Goal: Navigation & Orientation: Find specific page/section

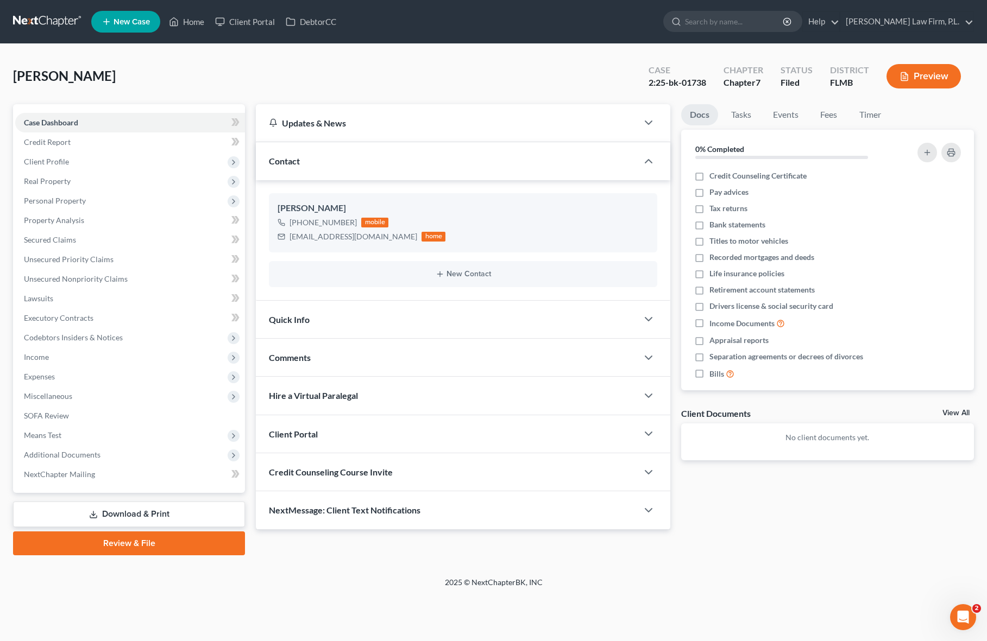
click at [56, 28] on link at bounding box center [48, 22] width 70 height 20
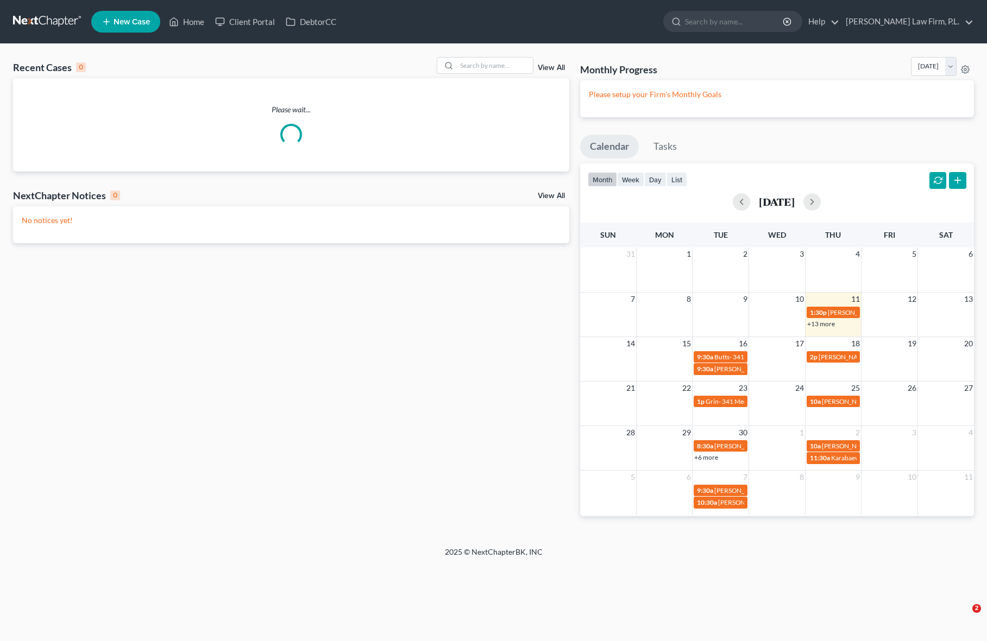
click at [571, 243] on div "Recent Cases 0 View All Please wait... NextChapter Notices 0 View All No notice…" at bounding box center [291, 295] width 567 height 477
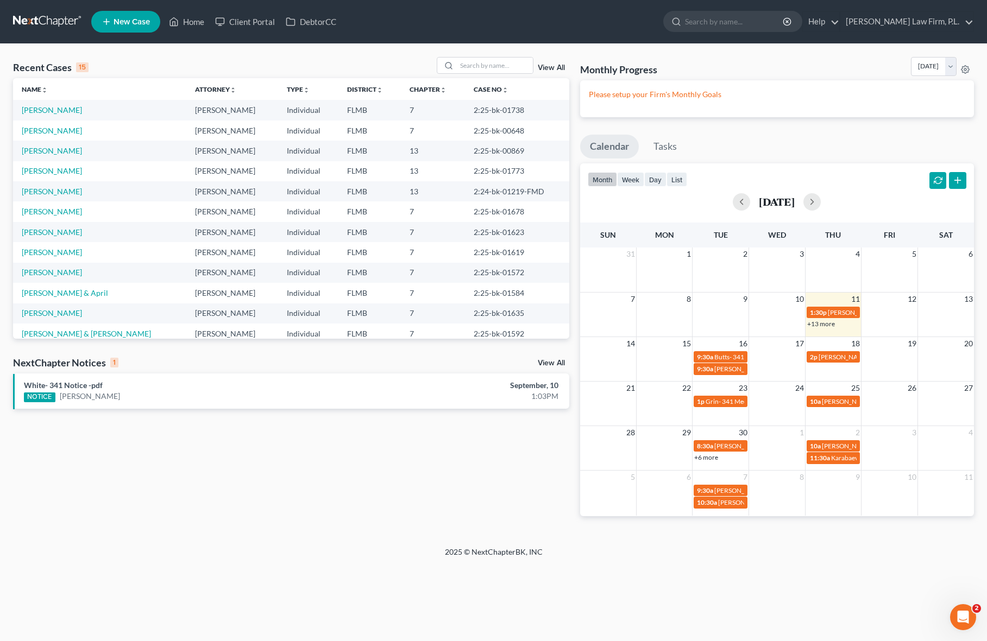
click at [548, 509] on div "Recent Cases 15 View All Name unfold_more expand_more expand_less Attorney unfo…" at bounding box center [291, 295] width 567 height 477
click at [570, 252] on div "Recent Cases 15 View All Name unfold_more expand_more expand_less Attorney unfo…" at bounding box center [291, 295] width 567 height 477
click at [571, 296] on div "Recent Cases 15 View All Name unfold_more expand_more expand_less Attorney unfo…" at bounding box center [291, 295] width 567 height 477
click at [398, 445] on div "Recent Cases 15 View All Name unfold_more expand_more expand_less Attorney unfo…" at bounding box center [291, 295] width 567 height 477
click at [193, 26] on link "Home" at bounding box center [186, 22] width 46 height 20
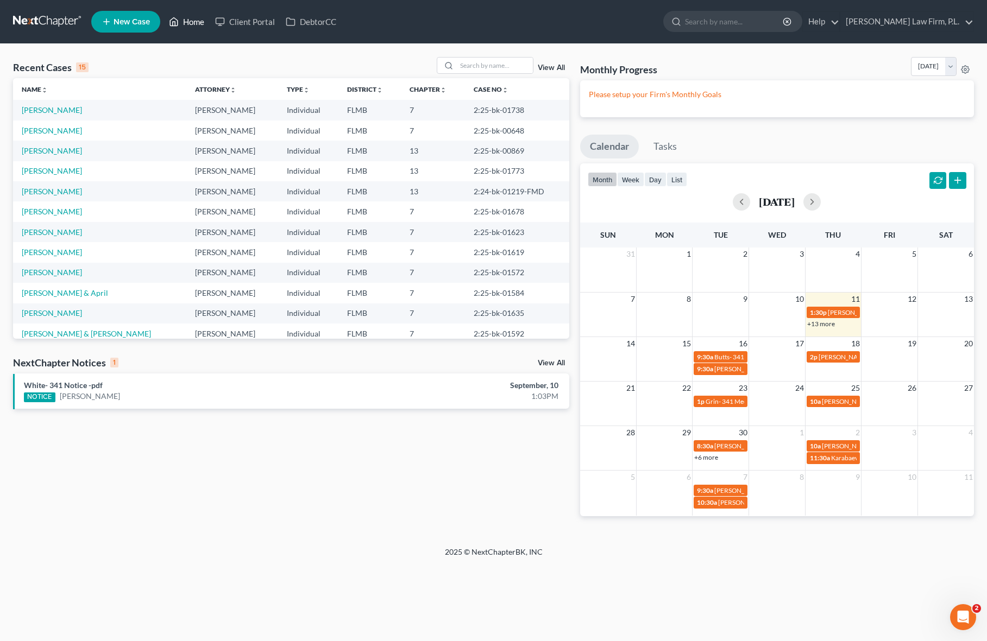
click at [196, 20] on link "Home" at bounding box center [186, 22] width 46 height 20
click at [958, 621] on icon "Open Intercom Messenger" at bounding box center [961, 616] width 18 height 18
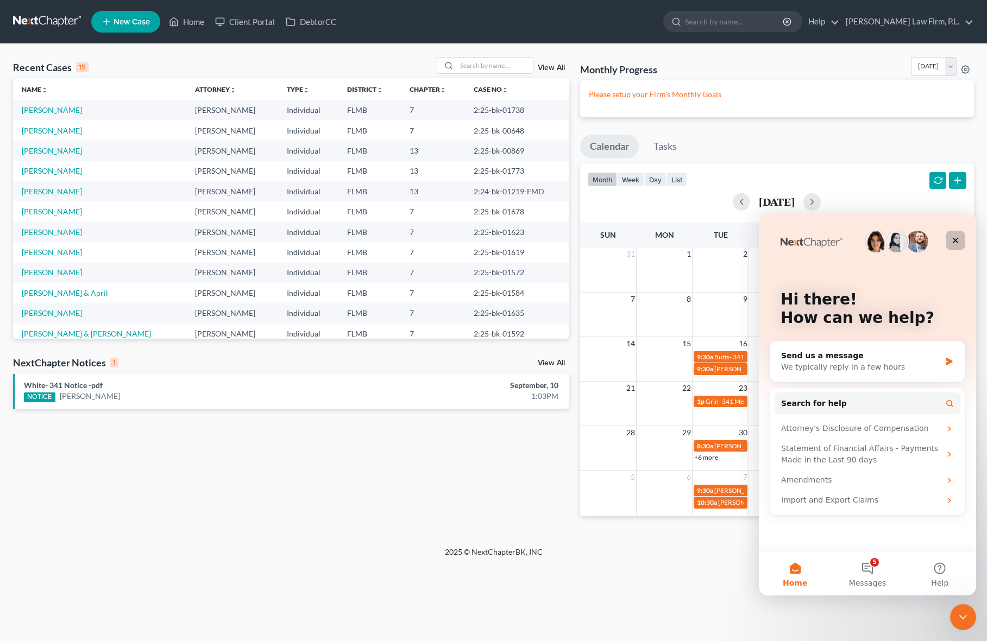
click at [961, 238] on div "Close" at bounding box center [955, 241] width 20 height 20
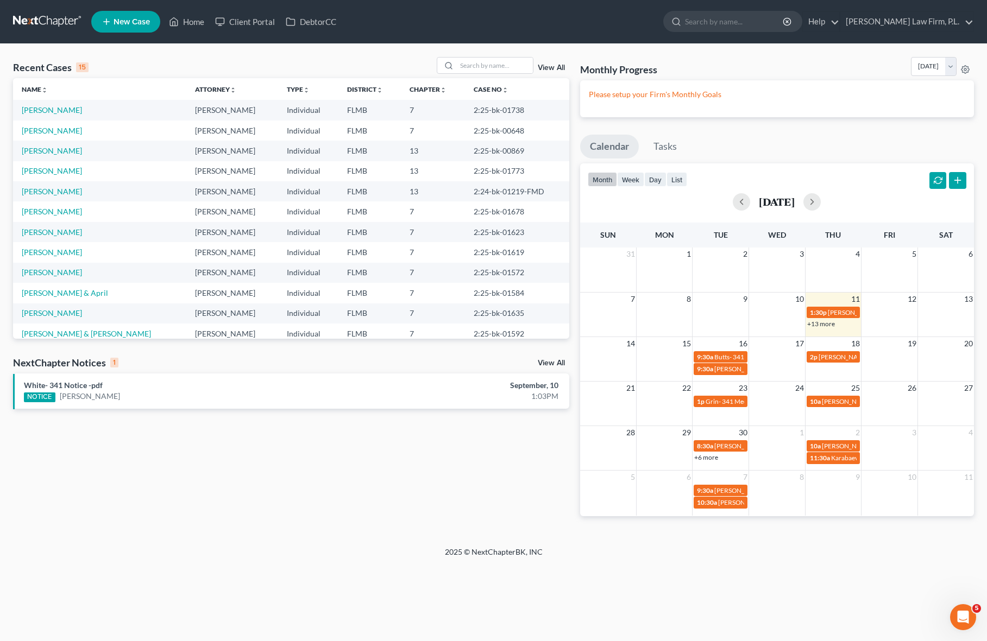
click at [99, 451] on div "Recent Cases 15 View All Name unfold_more expand_more expand_less Attorney unfo…" at bounding box center [291, 295] width 567 height 477
click at [123, 506] on div "Recent Cases 15 View All Name unfold_more expand_more expand_less Attorney unfo…" at bounding box center [291, 295] width 567 height 477
click at [217, 425] on div "Recent Cases 15 View All Name unfold_more expand_more expand_less Attorney unfo…" at bounding box center [291, 295] width 567 height 477
